Goal: Complete application form

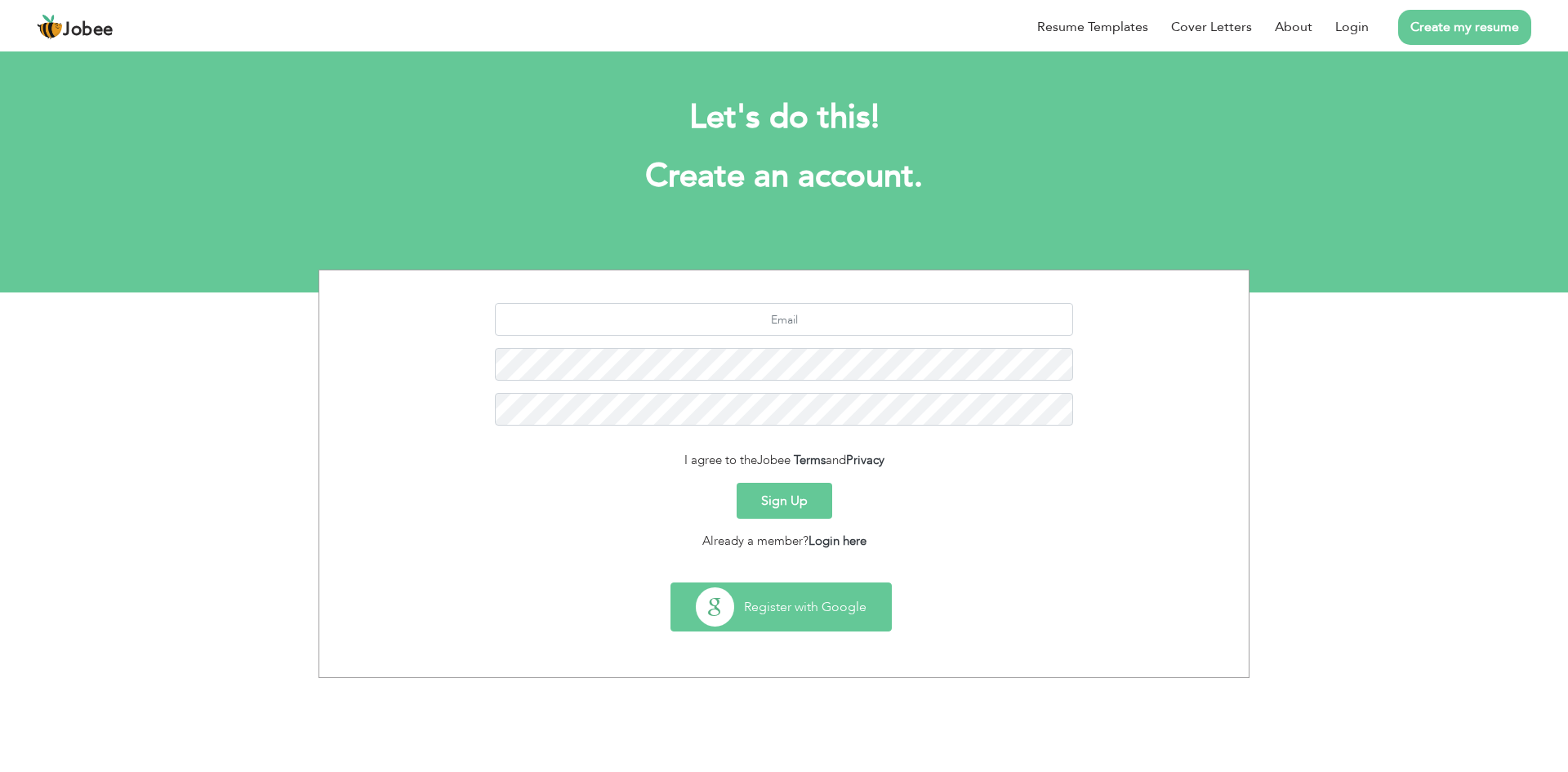
click at [805, 611] on button "Register with Google" at bounding box center [780, 607] width 220 height 47
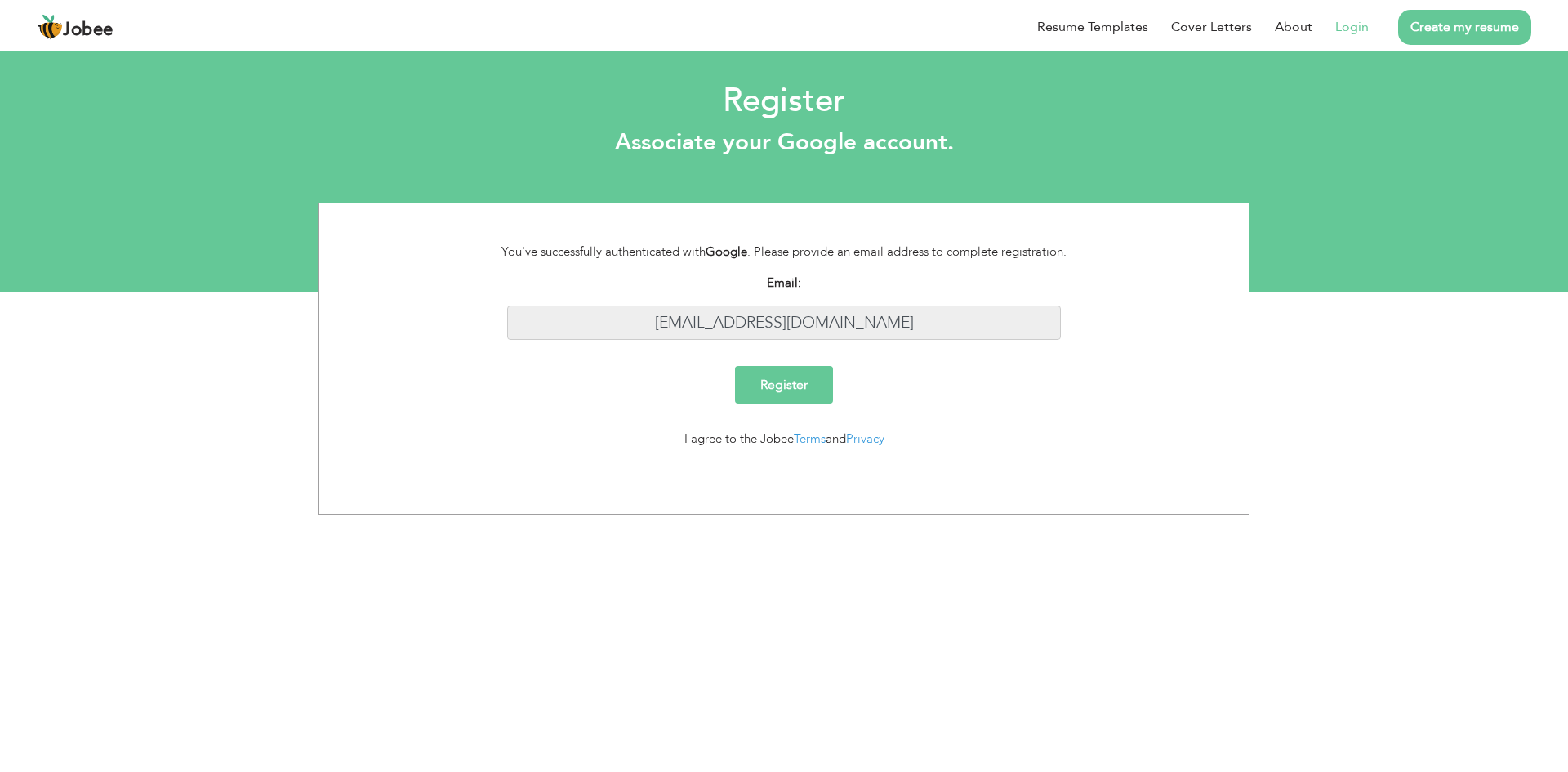
click at [882, 315] on input "[EMAIL_ADDRESS][DOMAIN_NAME]" at bounding box center [784, 323] width 554 height 35
click at [810, 317] on input "[EMAIL_ADDRESS][DOMAIN_NAME]" at bounding box center [784, 323] width 554 height 35
click at [788, 383] on input "Register" at bounding box center [784, 385] width 98 height 38
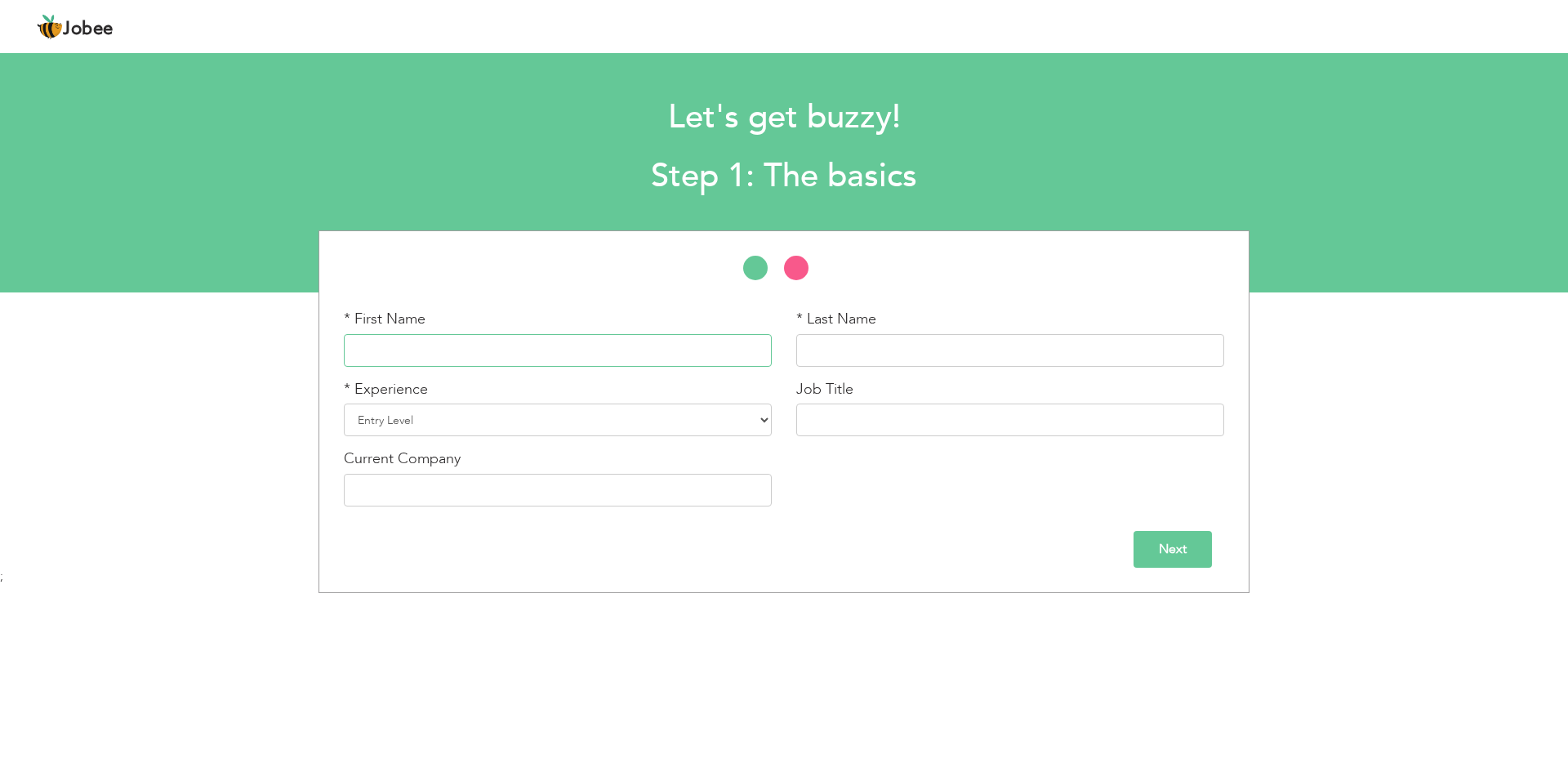
click at [719, 358] on input "text" at bounding box center [558, 350] width 428 height 32
type input "Zainab"
type input "Akram"
click at [597, 430] on select "Entry Level Less than 1 Year 1 Year 2 Years 3 Years 4 Years 5 Years 6 Years 7 Y…" at bounding box center [558, 420] width 428 height 32
select select "2"
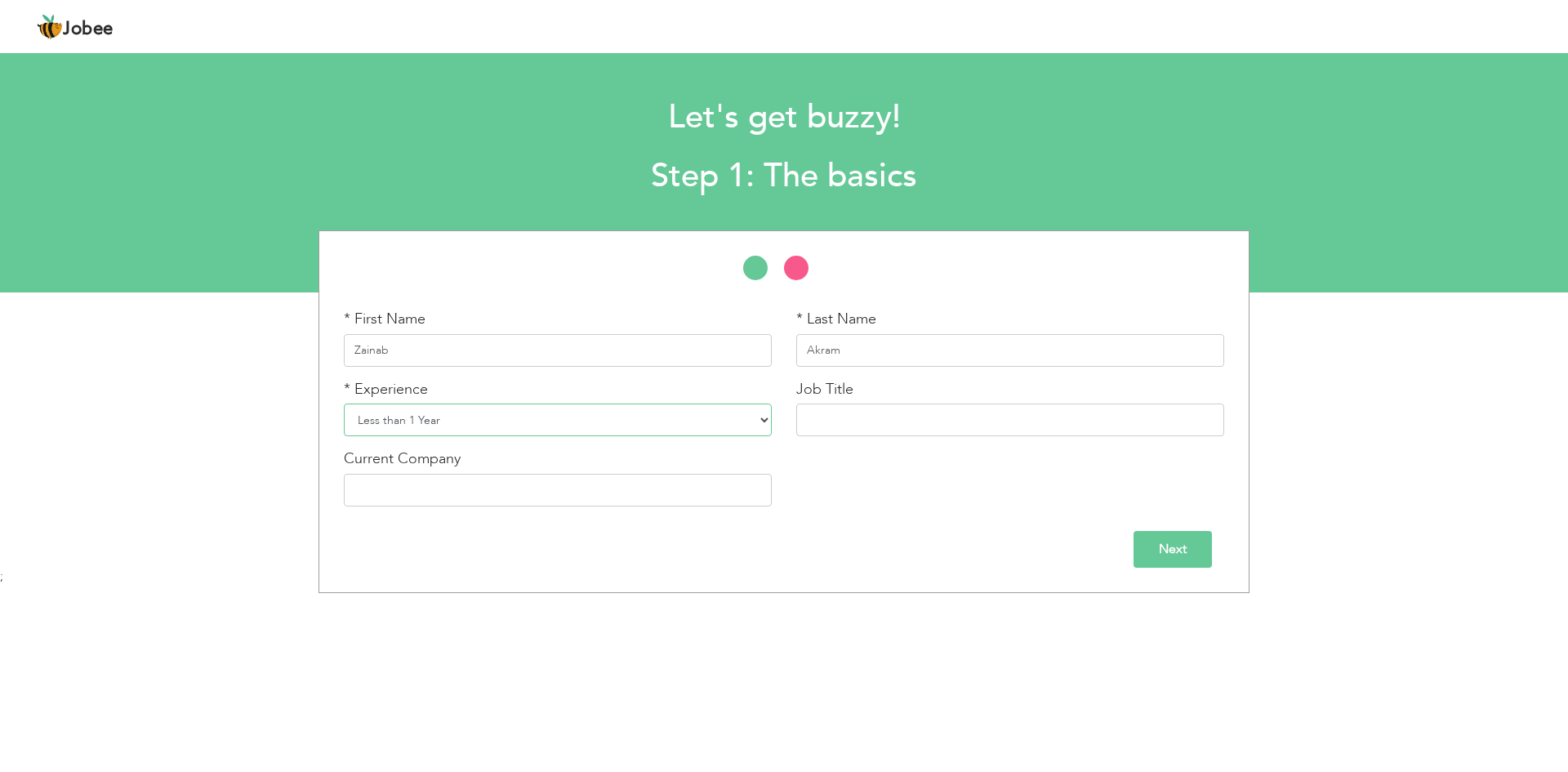
click at [344, 404] on select "Entry Level Less than 1 Year 1 Year 2 Years 3 Years 4 Years 5 Years 6 Years 7 Y…" at bounding box center [558, 420] width 428 height 32
click at [1167, 541] on input "Next" at bounding box center [1173, 549] width 79 height 37
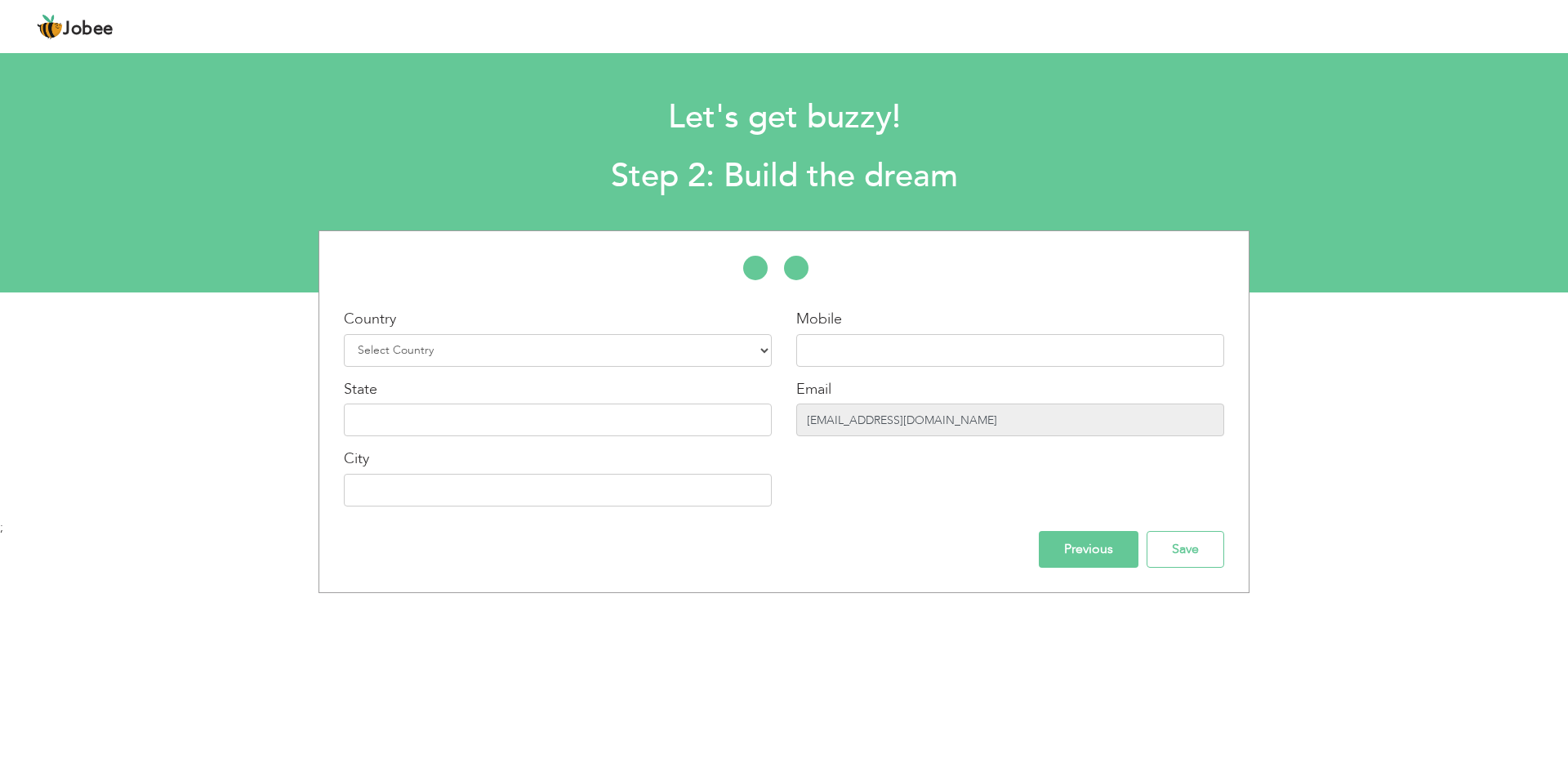
click at [879, 413] on input "tnoob0024@gmail.com" at bounding box center [1010, 420] width 428 height 32
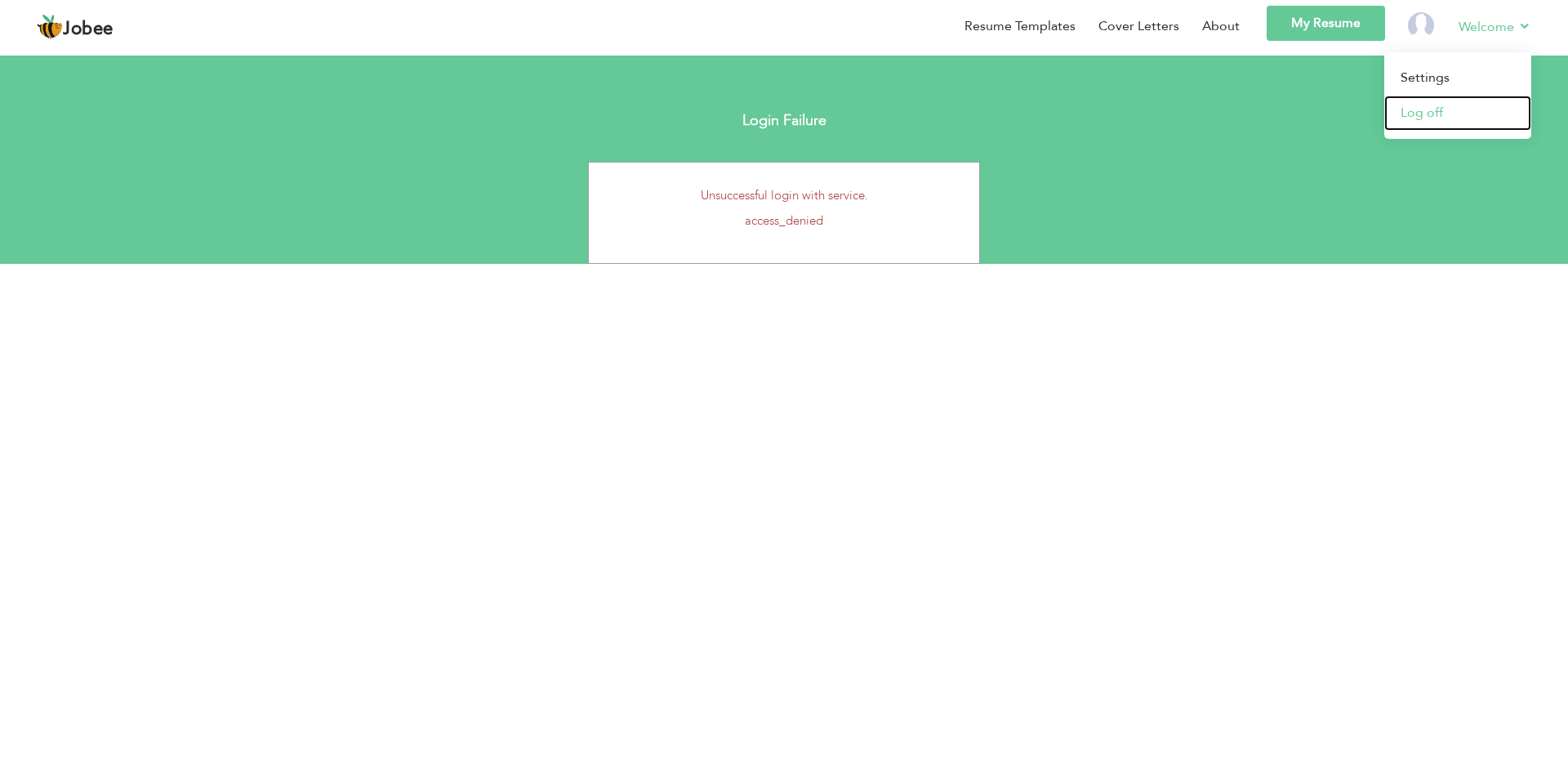
click at [1423, 122] on link "Log off" at bounding box center [1458, 113] width 147 height 35
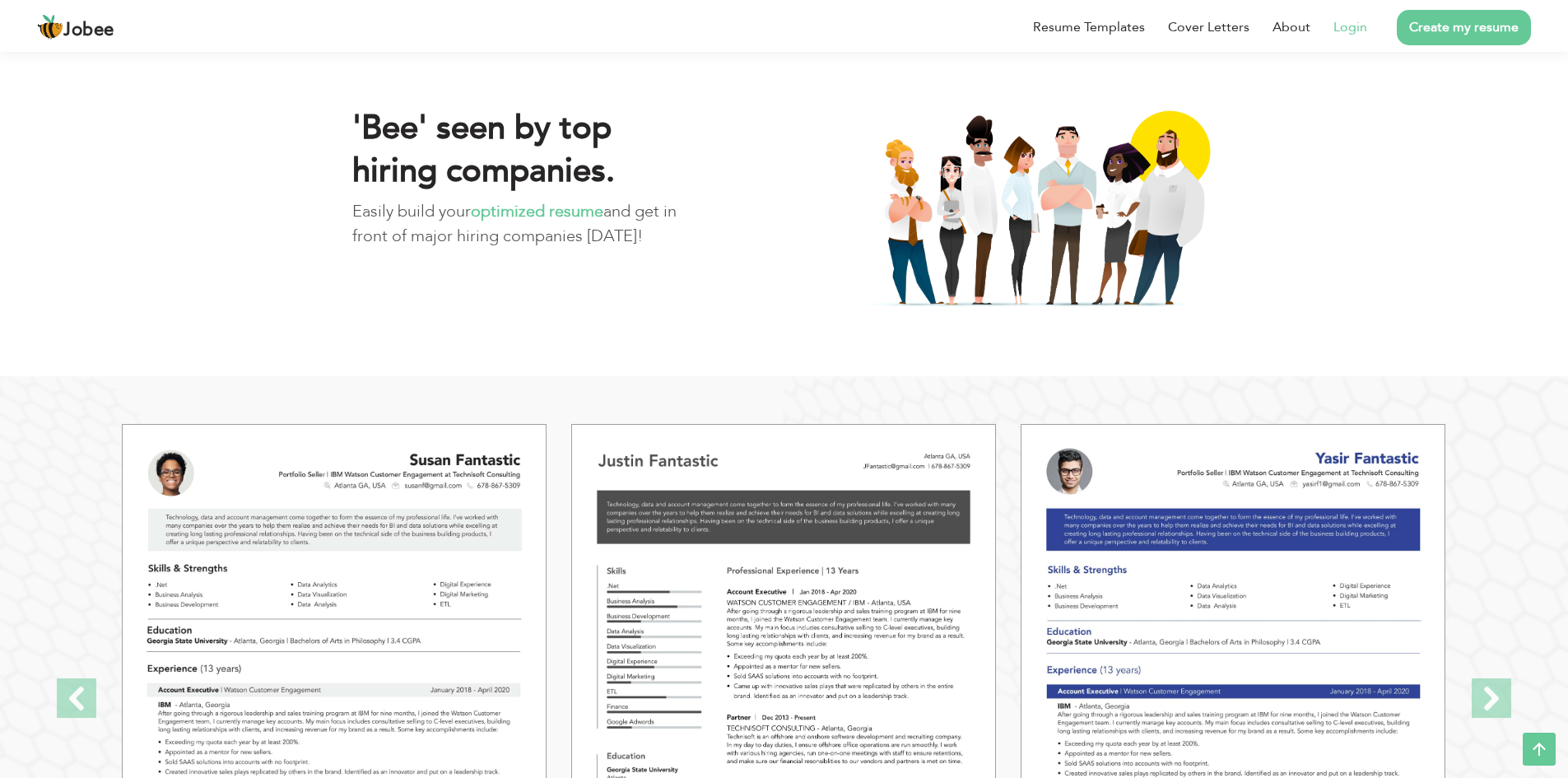
scroll to position [1560, 0]
